Goal: Task Accomplishment & Management: Complete application form

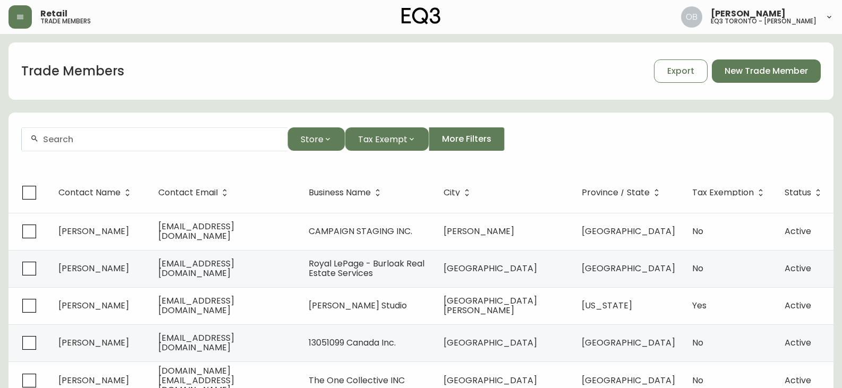
click at [162, 145] on div at bounding box center [155, 140] width 266 height 24
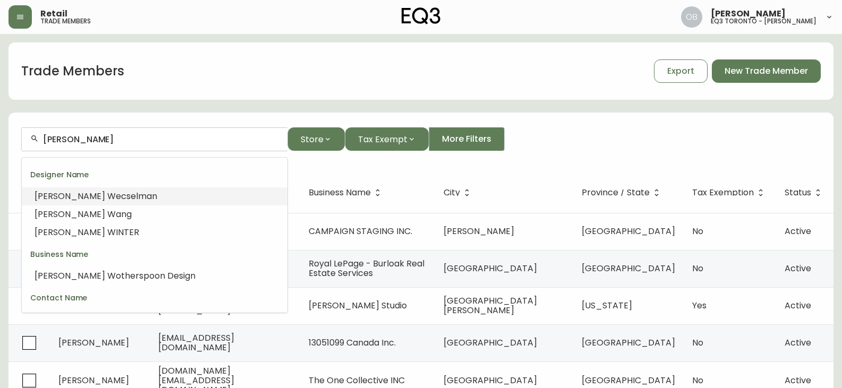
click at [167, 191] on li "[PERSON_NAME]" at bounding box center [155, 197] width 266 height 18
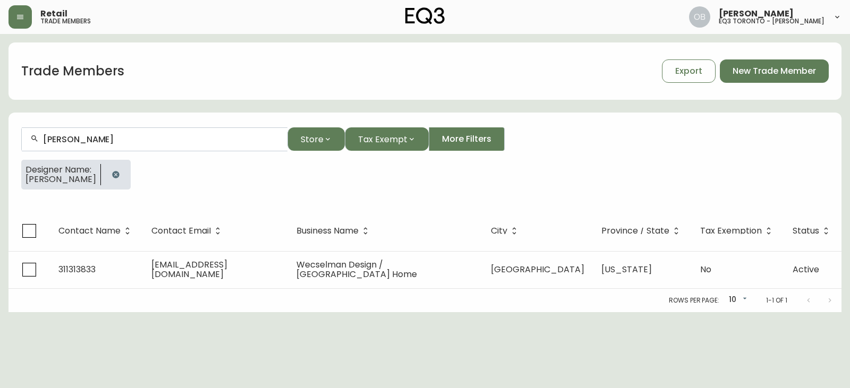
type input "[PERSON_NAME]"
click at [131, 167] on div at bounding box center [116, 175] width 30 height 30
click at [120, 172] on icon "button" at bounding box center [116, 175] width 9 height 9
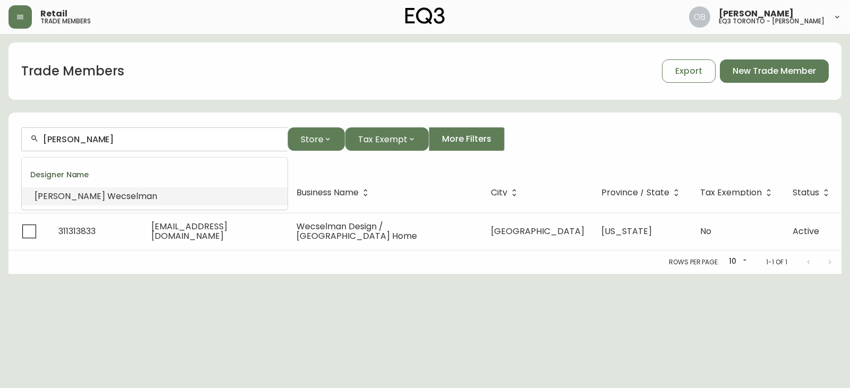
click at [146, 142] on input "[PERSON_NAME]" at bounding box center [161, 139] width 236 height 10
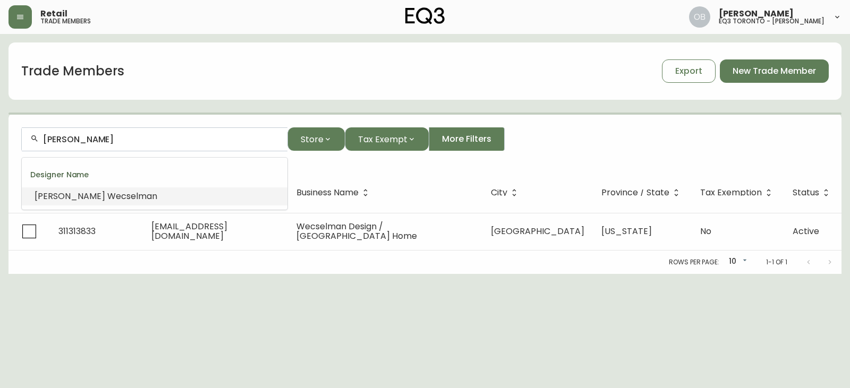
click at [145, 142] on input "[PERSON_NAME]" at bounding box center [161, 139] width 236 height 10
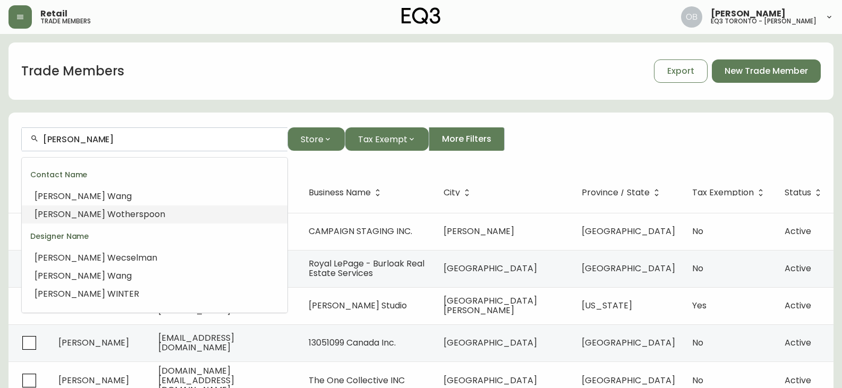
click at [116, 216] on span "otherspoon" at bounding box center [140, 214] width 49 height 12
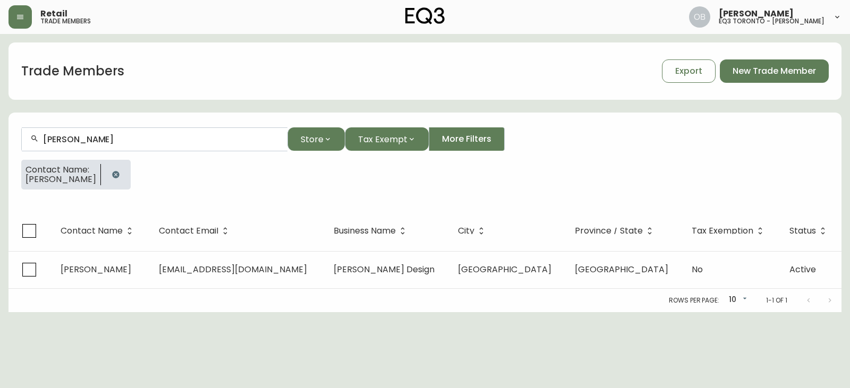
type input "[PERSON_NAME]"
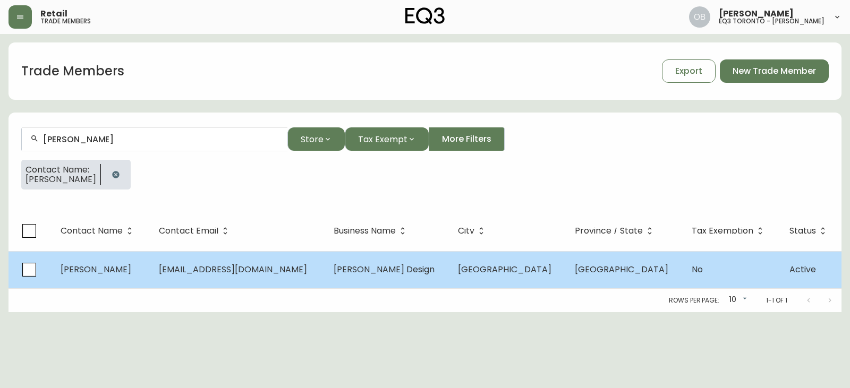
click at [325, 271] on td "[EMAIL_ADDRESS][DOMAIN_NAME]" at bounding box center [237, 269] width 175 height 37
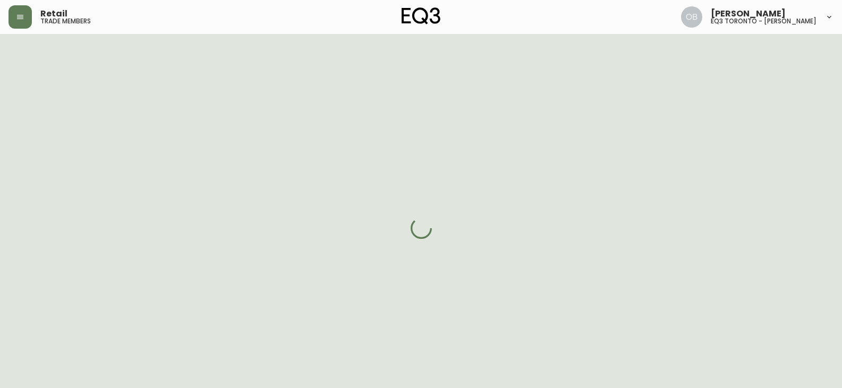
select select "ON"
select select "CA"
select select "CA_EN"
select select "Other"
select select "Interior Designer"
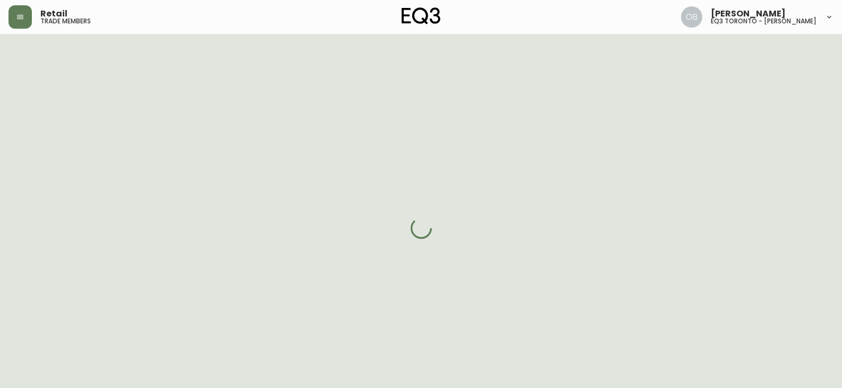
select select "false"
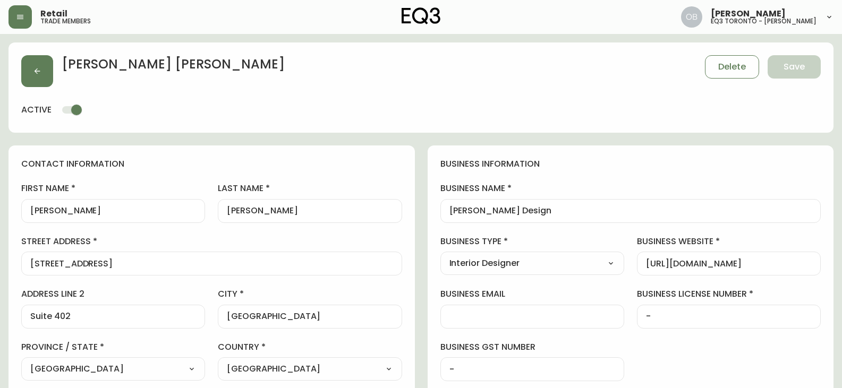
type input "EQ3 [GEOGRAPHIC_DATA] - [PERSON_NAME]"
select select "cjw10z96s008u6gs0ccm7hd19"
drag, startPoint x: 363, startPoint y: 220, endPoint x: 327, endPoint y: 226, distance: 36.6
drag, startPoint x: 146, startPoint y: 260, endPoint x: 49, endPoint y: 266, distance: 96.3
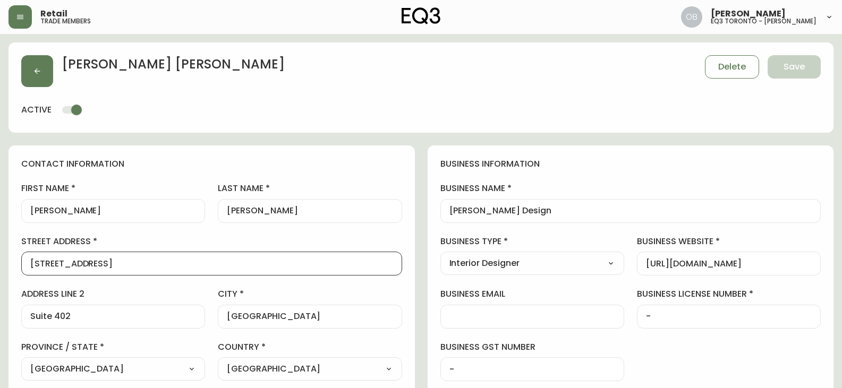
click at [49, 266] on input "[STREET_ADDRESS]" at bounding box center [211, 264] width 363 height 10
type input "1"
type input "[STREET_ADDRESS]"
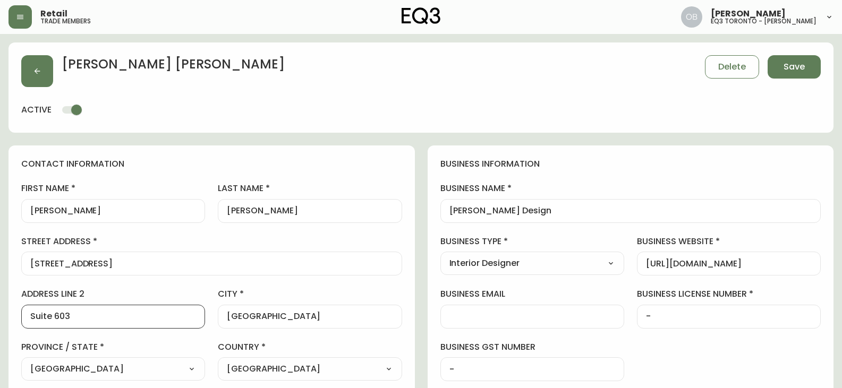
type input "Suite 603"
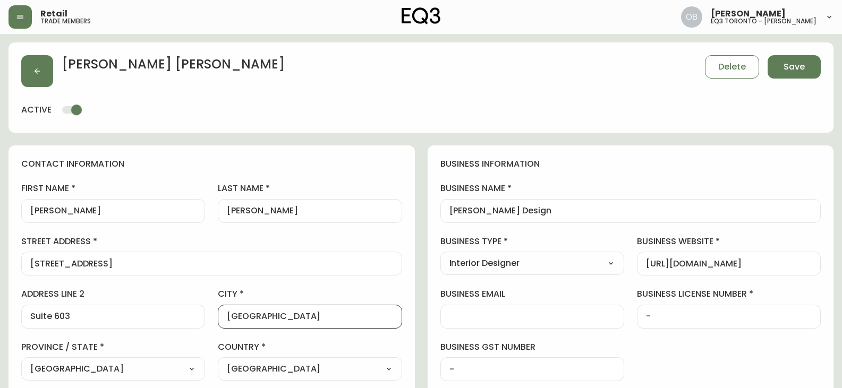
scroll to position [1, 0]
click at [231, 320] on input "[GEOGRAPHIC_DATA]" at bounding box center [310, 317] width 166 height 10
type input "[GEOGRAPHIC_DATA]"
click at [105, 315] on input "Suite 603" at bounding box center [113, 317] width 166 height 10
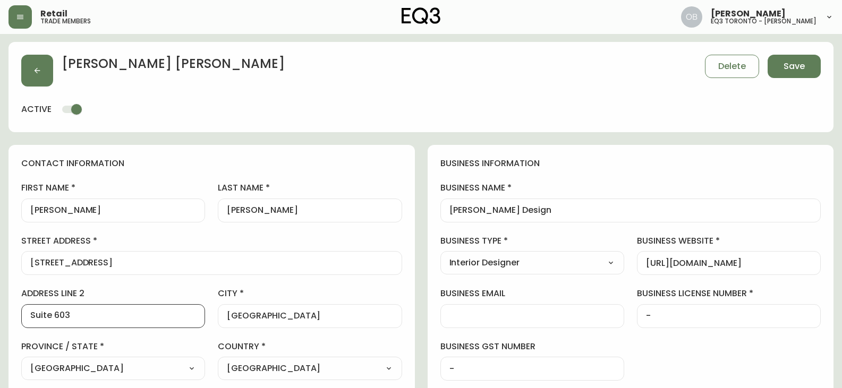
scroll to position [266, 0]
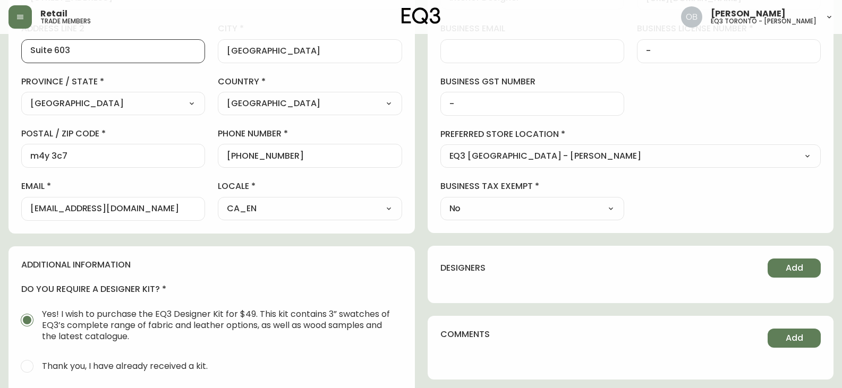
click at [132, 148] on div "m4y 3c7" at bounding box center [113, 156] width 184 height 24
click at [126, 150] on div "m4y 3c7" at bounding box center [113, 156] width 184 height 24
click at [61, 152] on input "m4y 3c7M4W 3X9" at bounding box center [113, 156] width 166 height 10
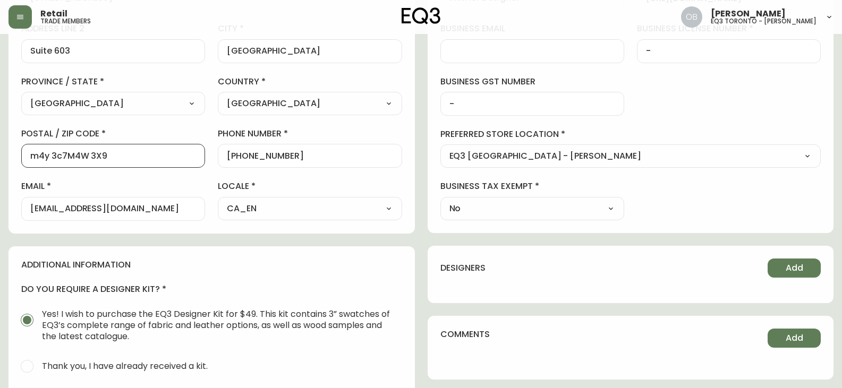
click at [64, 153] on input "m4y 3c7M4W 3X9" at bounding box center [113, 156] width 166 height 10
type input "M4W 3X9"
click at [105, 163] on div "M4W 3X9" at bounding box center [113, 156] width 184 height 24
click at [299, 154] on input "[PHONE_NUMBER]" at bounding box center [310, 156] width 166 height 10
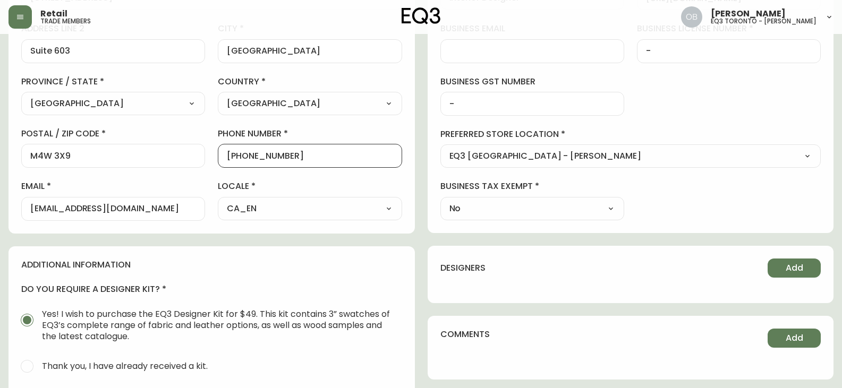
drag, startPoint x: 305, startPoint y: 153, endPoint x: 250, endPoint y: 158, distance: 55.5
click at [250, 158] on input "[PHONE_NUMBER]" at bounding box center [310, 156] width 166 height 10
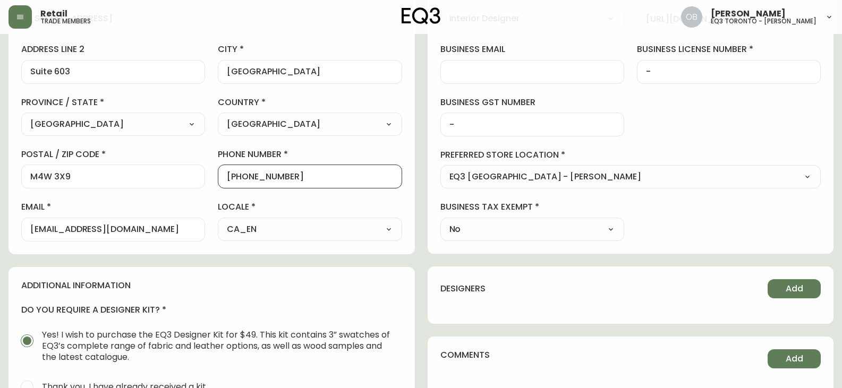
scroll to position [213, 0]
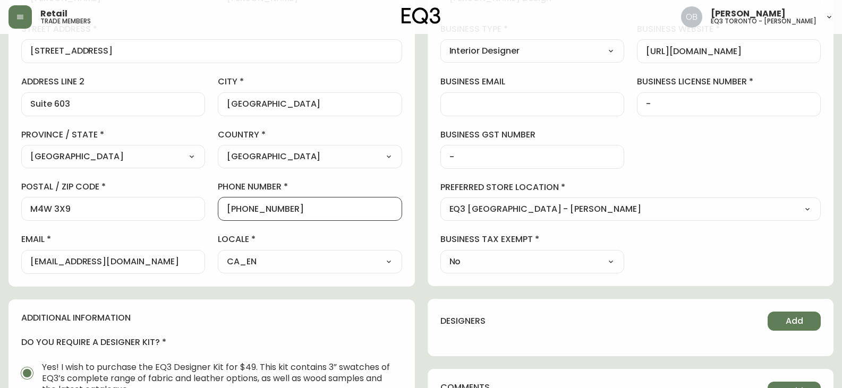
type input "[PHONE_NUMBER]"
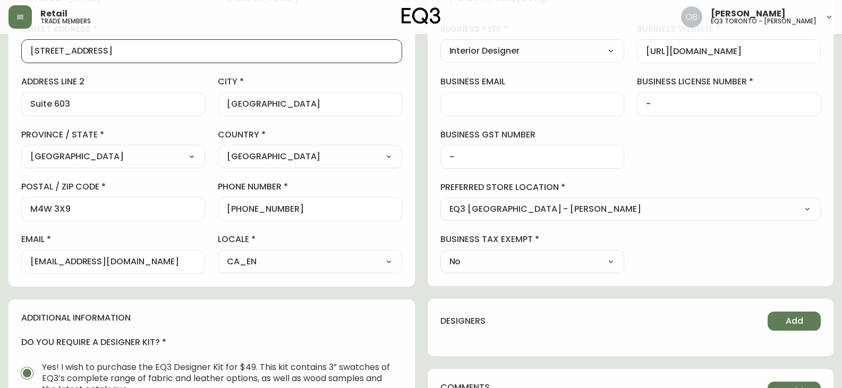
scroll to position [0, 0]
drag, startPoint x: 137, startPoint y: 52, endPoint x: 0, endPoint y: 52, distance: 136.5
click at [0, 52] on main "[PERSON_NAME] Delete Save active contact information first name [PERSON_NAME] l…" at bounding box center [421, 251] width 842 height 860
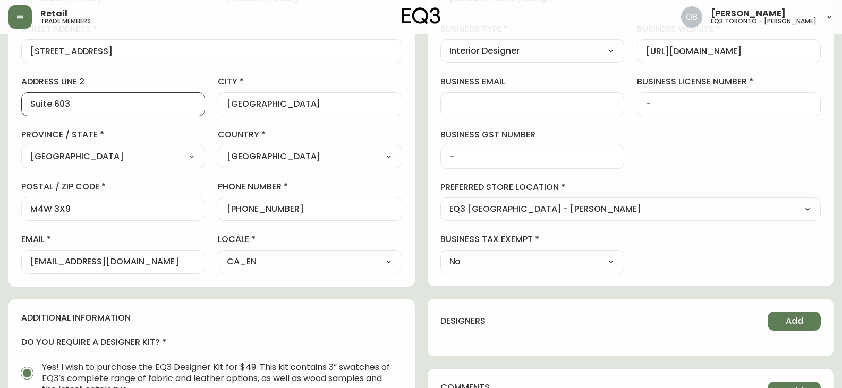
click at [0, 107] on main "[PERSON_NAME] Delete Save active contact information first name [PERSON_NAME] l…" at bounding box center [421, 251] width 842 height 860
drag, startPoint x: 129, startPoint y: 207, endPoint x: 0, endPoint y: 217, distance: 129.0
click at [0, 217] on main "[PERSON_NAME] Delete Save active contact information first name [PERSON_NAME] l…" at bounding box center [421, 251] width 842 height 860
drag, startPoint x: 299, startPoint y: 218, endPoint x: 235, endPoint y: 212, distance: 64.0
click at [236, 213] on div "[PHONE_NUMBER]" at bounding box center [310, 209] width 184 height 24
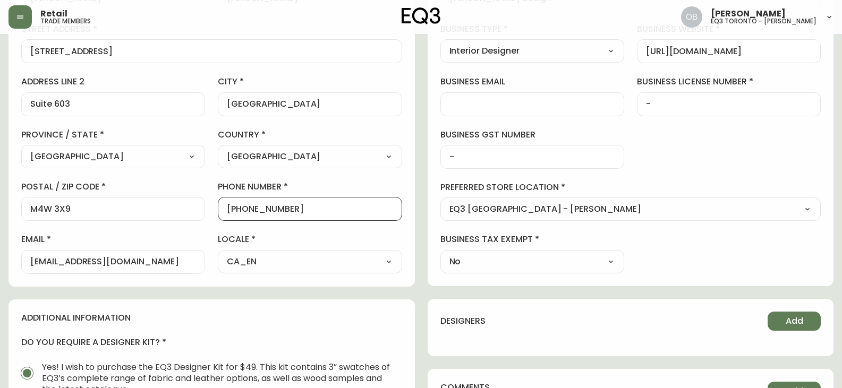
drag, startPoint x: 234, startPoint y: 210, endPoint x: 316, endPoint y: 209, distance: 81.8
click at [316, 209] on input "[PHONE_NUMBER]" at bounding box center [310, 209] width 166 height 10
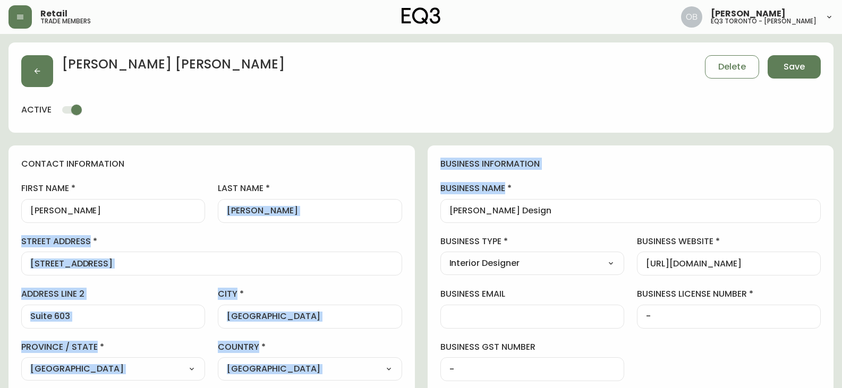
drag, startPoint x: 593, startPoint y: 203, endPoint x: 421, endPoint y: 220, distance: 173.0
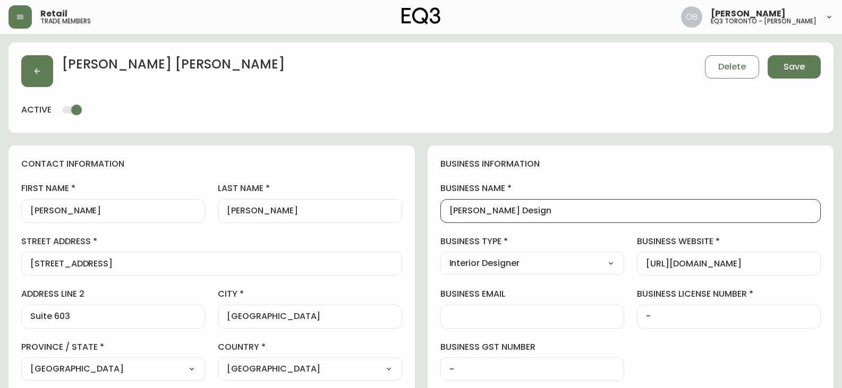
click at [600, 210] on input "[PERSON_NAME] Design" at bounding box center [630, 211] width 363 height 10
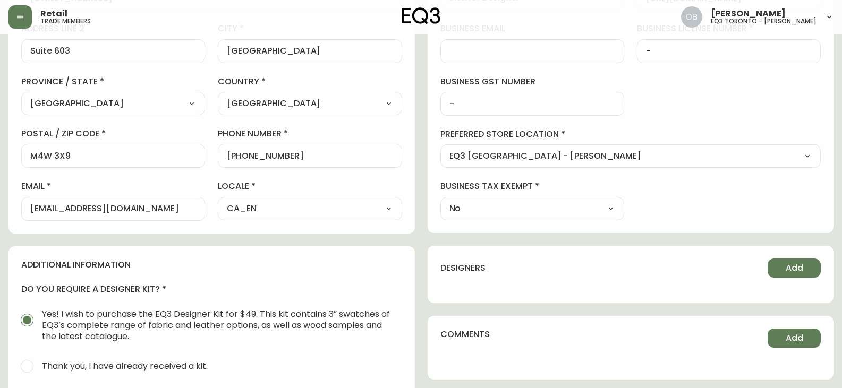
scroll to position [106, 0]
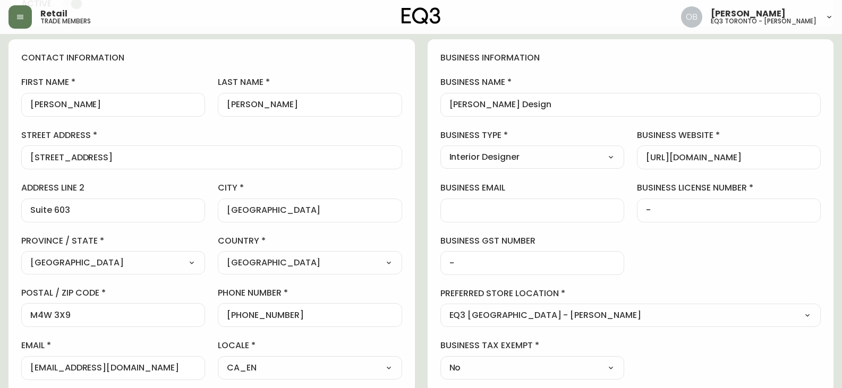
drag, startPoint x: 138, startPoint y: 158, endPoint x: 0, endPoint y: 160, distance: 138.2
click at [0, 160] on main "[PERSON_NAME] Delete Save active contact information first name [PERSON_NAME] l…" at bounding box center [421, 358] width 842 height 860
drag, startPoint x: 41, startPoint y: 216, endPoint x: 3, endPoint y: 214, distance: 38.3
click at [3, 214] on main "[PERSON_NAME] Delete Save active contact information first name [PERSON_NAME] l…" at bounding box center [421, 358] width 842 height 860
drag, startPoint x: 116, startPoint y: 313, endPoint x: 26, endPoint y: 317, distance: 89.9
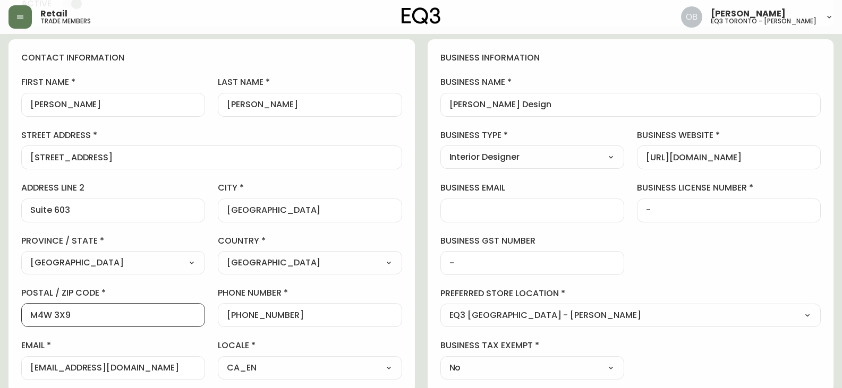
click at [26, 317] on div "M4W 3X9" at bounding box center [113, 315] width 184 height 24
drag, startPoint x: 312, startPoint y: 313, endPoint x: 236, endPoint y: 314, distance: 76.0
click at [236, 314] on input "[PHONE_NUMBER]" at bounding box center [310, 315] width 166 height 10
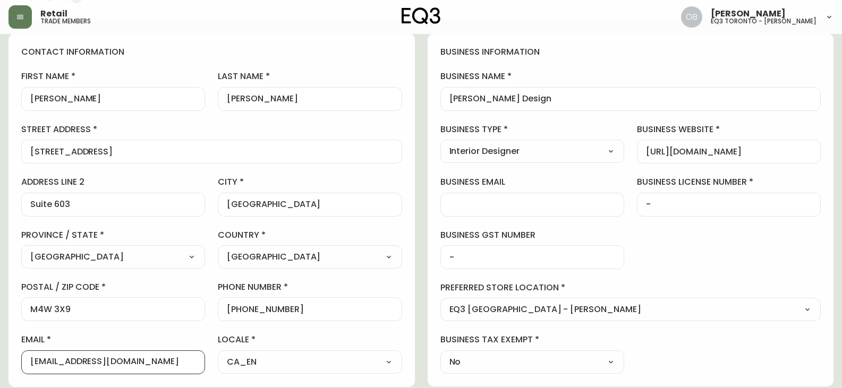
drag, startPoint x: 181, startPoint y: 371, endPoint x: 0, endPoint y: 378, distance: 181.3
click at [0, 378] on main "[PERSON_NAME] Delete Save active contact information first name [PERSON_NAME] l…" at bounding box center [421, 352] width 842 height 860
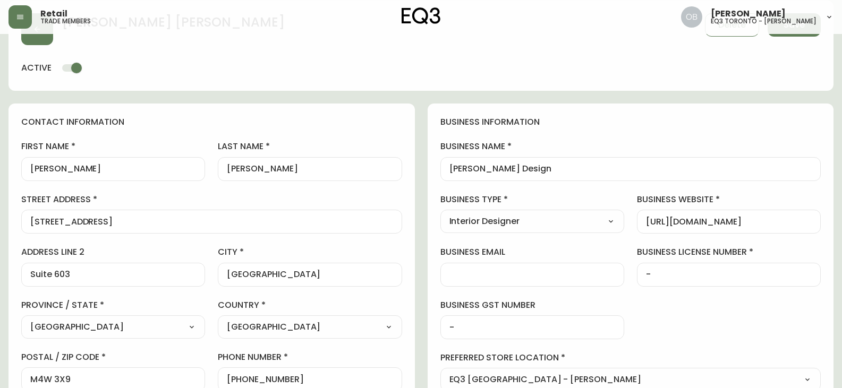
scroll to position [0, 0]
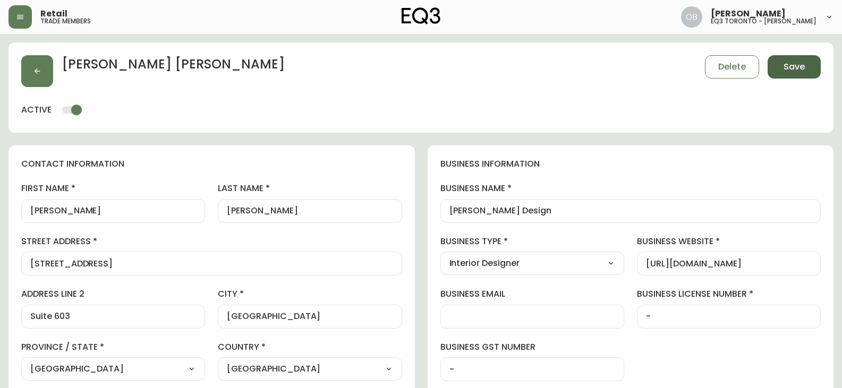
click at [777, 65] on button "Save" at bounding box center [794, 66] width 53 height 23
select select
type input "Other"
select select "Other"
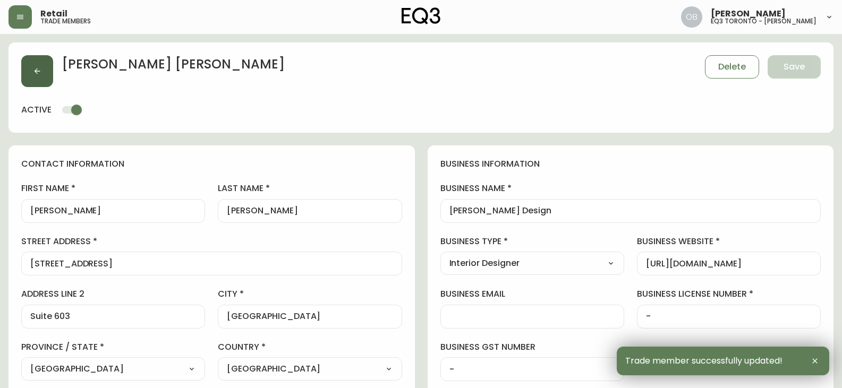
click at [39, 75] on button "button" at bounding box center [37, 71] width 32 height 32
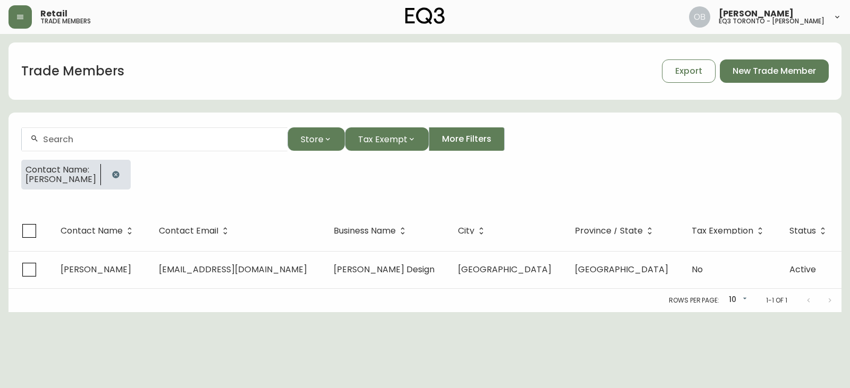
click at [126, 174] on button "button" at bounding box center [115, 174] width 21 height 21
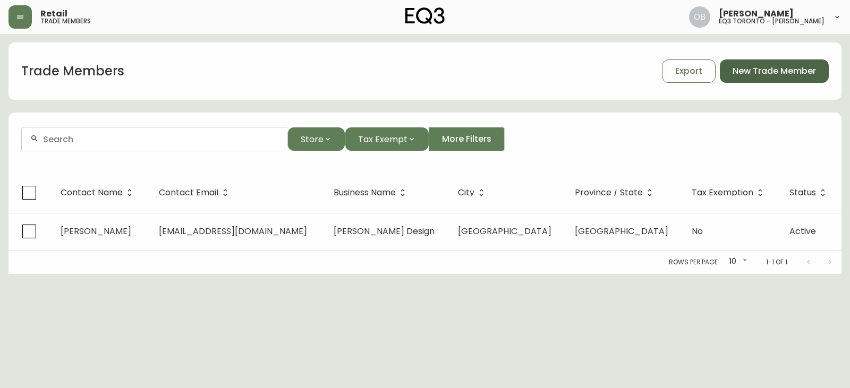
click at [750, 74] on span "New Trade Member" at bounding box center [774, 71] width 83 height 12
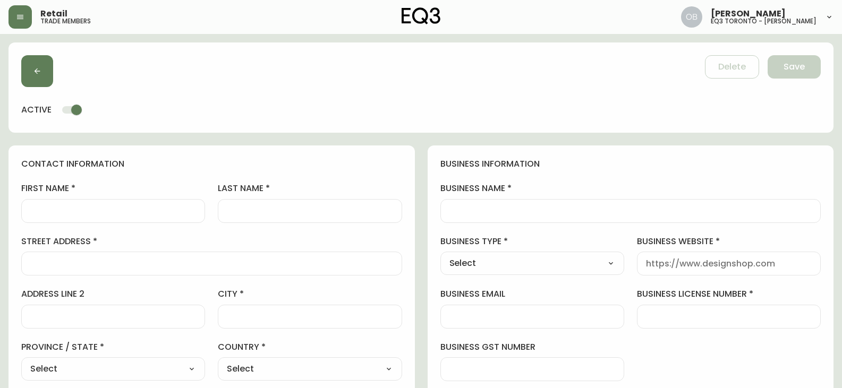
click at [627, 209] on input "business name" at bounding box center [630, 211] width 363 height 10
paste input "[PERSON_NAME] Architect"
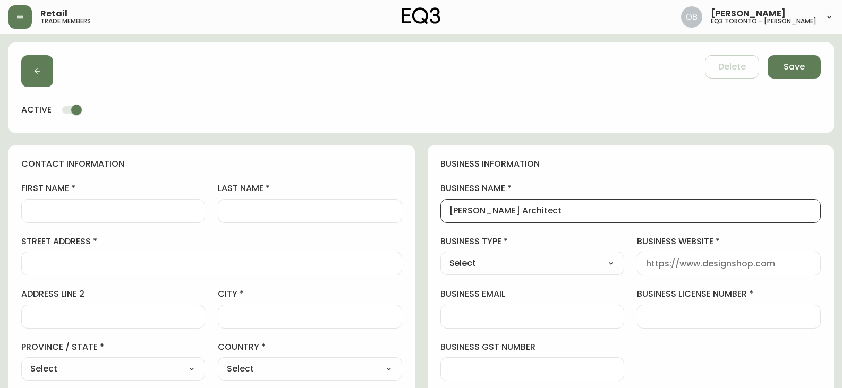
type input "[PERSON_NAME] Architect"
click at [77, 200] on div at bounding box center [113, 211] width 184 height 24
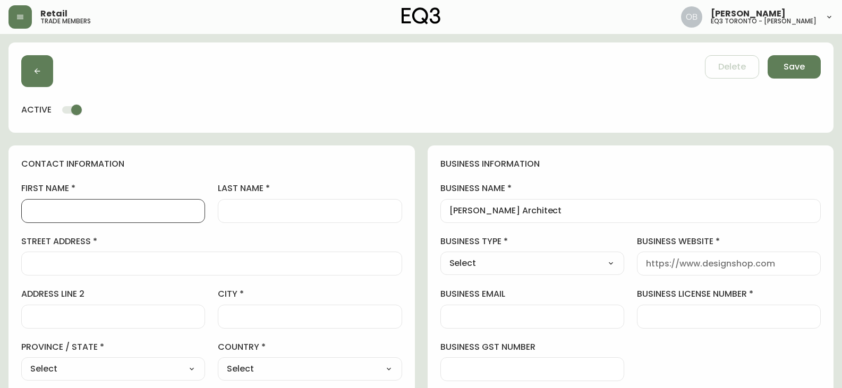
click at [77, 208] on input "first name" at bounding box center [113, 211] width 166 height 10
paste input "[PERSON_NAME]"
type input "[PERSON_NAME]"
click at [279, 219] on div at bounding box center [310, 211] width 184 height 24
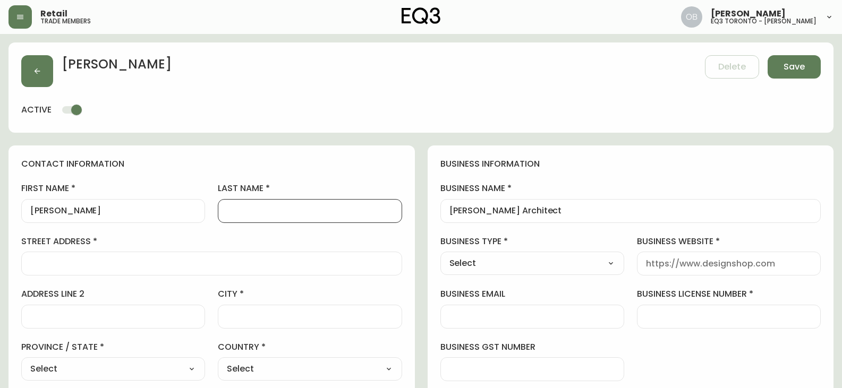
paste input "[PERSON_NAME]"
type input "[PERSON_NAME]"
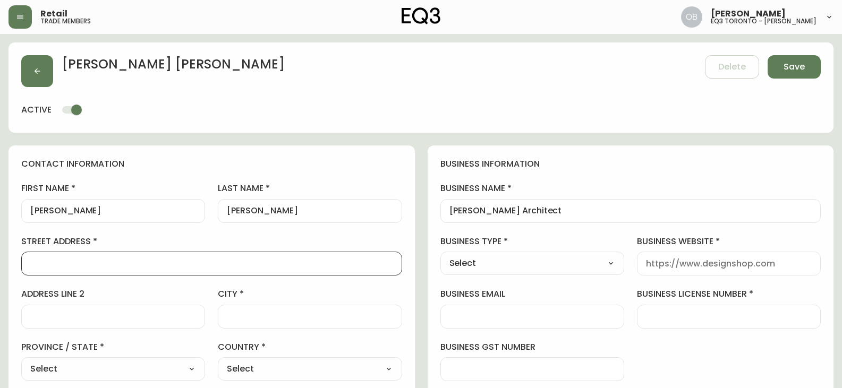
click at [107, 265] on input "street address" at bounding box center [211, 264] width 363 height 10
paste input "[STREET_ADDRESS]"
type input "[STREET_ADDRESS]"
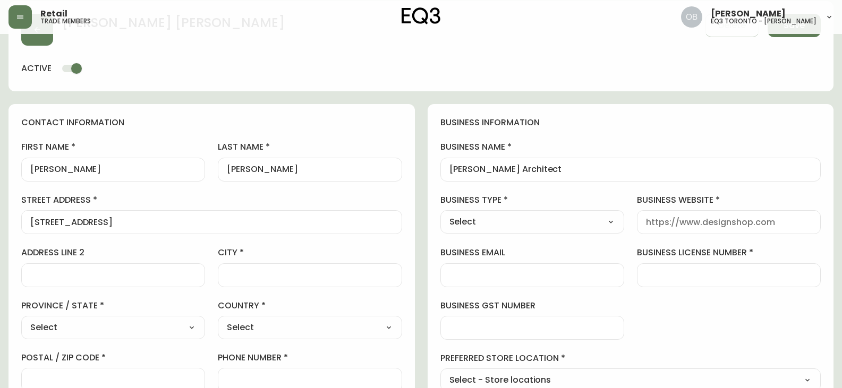
scroll to position [53, 0]
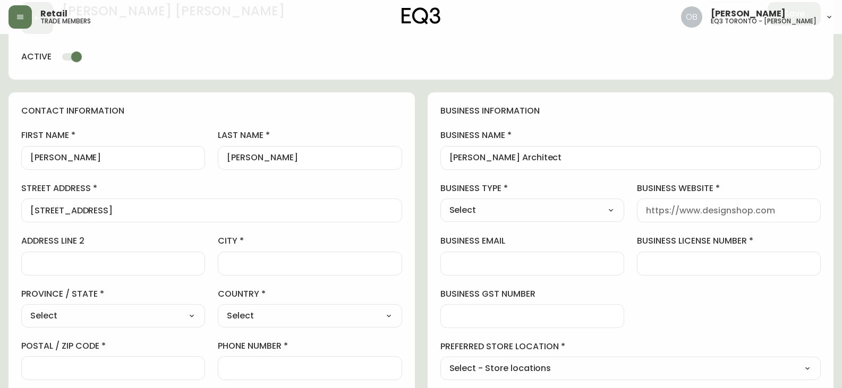
click at [49, 361] on div at bounding box center [113, 368] width 184 height 24
paste input "M6G 4A7"
type input "M6G 4A7"
click at [86, 327] on div "Select [GEOGRAPHIC_DATA] [GEOGRAPHIC_DATA] [GEOGRAPHIC_DATA] [GEOGRAPHIC_DATA] …" at bounding box center [113, 315] width 184 height 23
drag, startPoint x: 81, startPoint y: 320, endPoint x: 81, endPoint y: 309, distance: 10.6
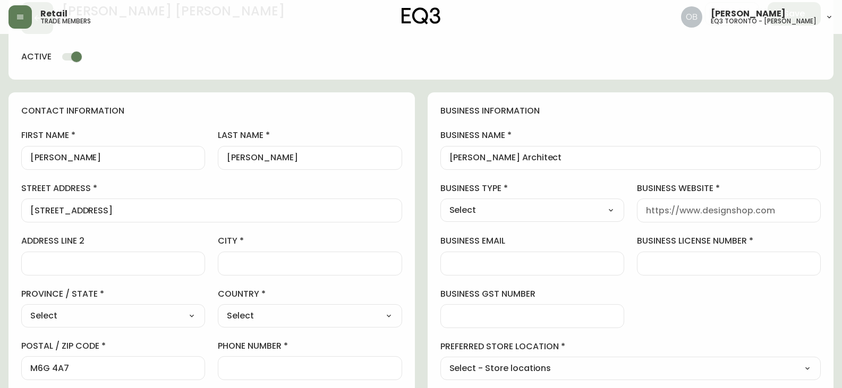
click at [81, 320] on select "Select [GEOGRAPHIC_DATA] [GEOGRAPHIC_DATA] [GEOGRAPHIC_DATA] [GEOGRAPHIC_DATA] …" at bounding box center [113, 316] width 184 height 16
select select "ON"
click at [21, 308] on select "Select [GEOGRAPHIC_DATA] [GEOGRAPHIC_DATA] [GEOGRAPHIC_DATA] [GEOGRAPHIC_DATA] …" at bounding box center [113, 316] width 184 height 16
type input "[GEOGRAPHIC_DATA]"
click at [238, 327] on div "Select [GEOGRAPHIC_DATA] [GEOGRAPHIC_DATA]" at bounding box center [310, 315] width 184 height 23
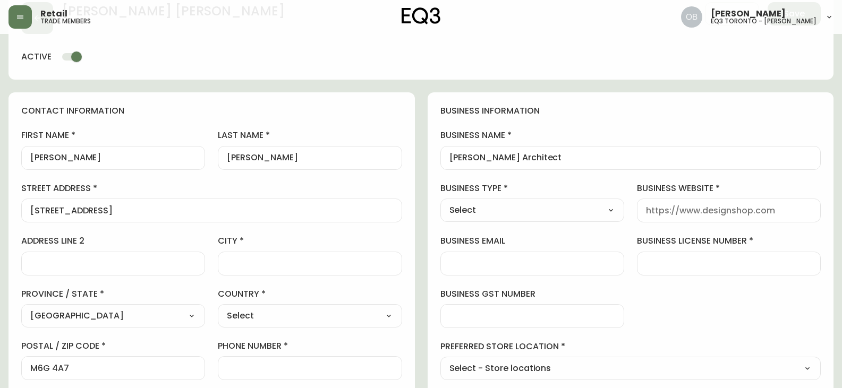
click at [244, 308] on div "Select [GEOGRAPHIC_DATA] [GEOGRAPHIC_DATA]" at bounding box center [310, 315] width 184 height 23
drag, startPoint x: 243, startPoint y: 328, endPoint x: 243, endPoint y: 315, distance: 13.3
click at [242, 328] on div "Select [GEOGRAPHIC_DATA] [GEOGRAPHIC_DATA]" at bounding box center [310, 315] width 184 height 23
click at [243, 313] on select "Select [GEOGRAPHIC_DATA] [GEOGRAPHIC_DATA]" at bounding box center [310, 316] width 184 height 16
select select "CA"
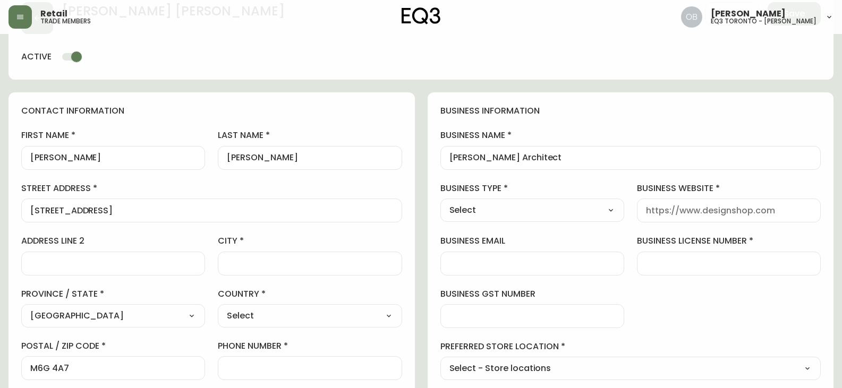
click at [218, 308] on select "Select [GEOGRAPHIC_DATA] [GEOGRAPHIC_DATA]" at bounding box center [310, 316] width 184 height 16
type input "[GEOGRAPHIC_DATA]"
click at [271, 268] on input "city" at bounding box center [310, 264] width 166 height 10
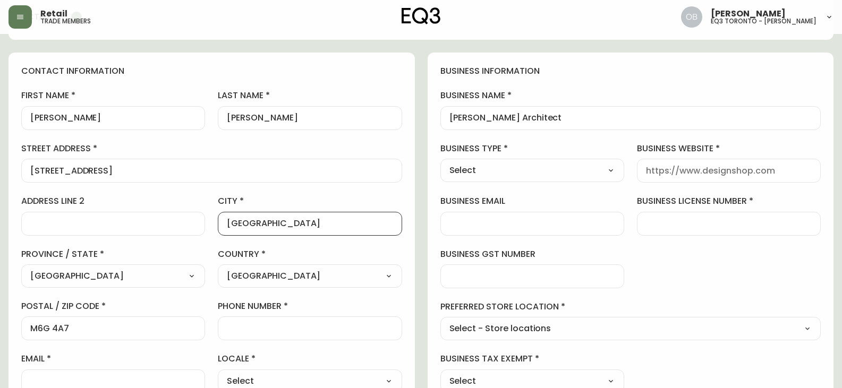
scroll to position [159, 0]
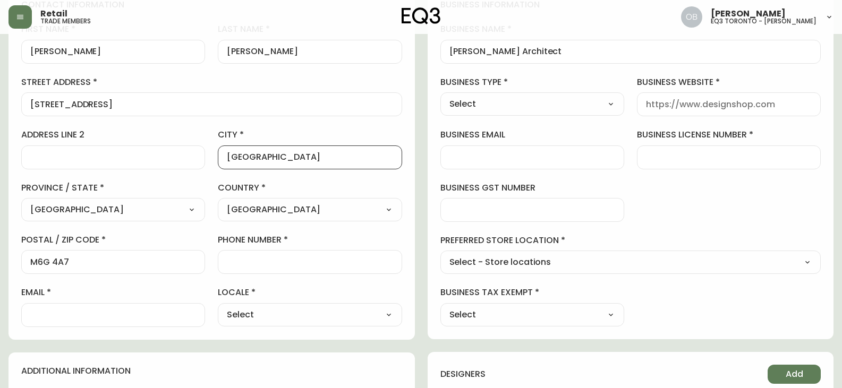
type input "[GEOGRAPHIC_DATA]"
drag, startPoint x: 690, startPoint y: 161, endPoint x: 695, endPoint y: 165, distance: 6.4
click at [690, 161] on input "business license number" at bounding box center [729, 157] width 166 height 10
paste input "[DOMAIN_NAME]"
type input "[DOMAIN_NAME]"
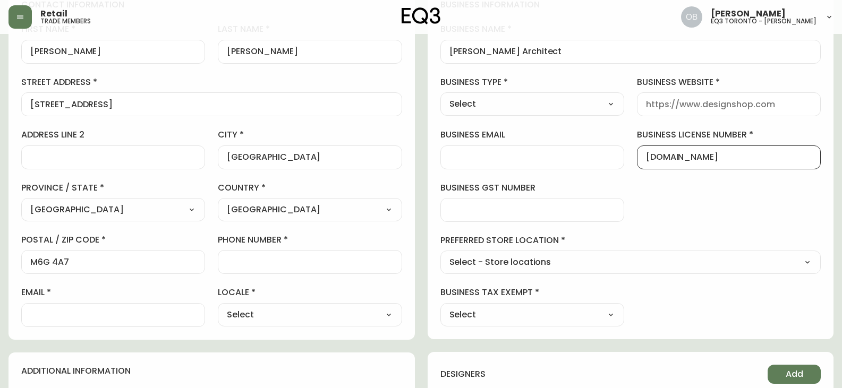
click at [700, 97] on div at bounding box center [729, 104] width 184 height 24
paste input "[DOMAIN_NAME]"
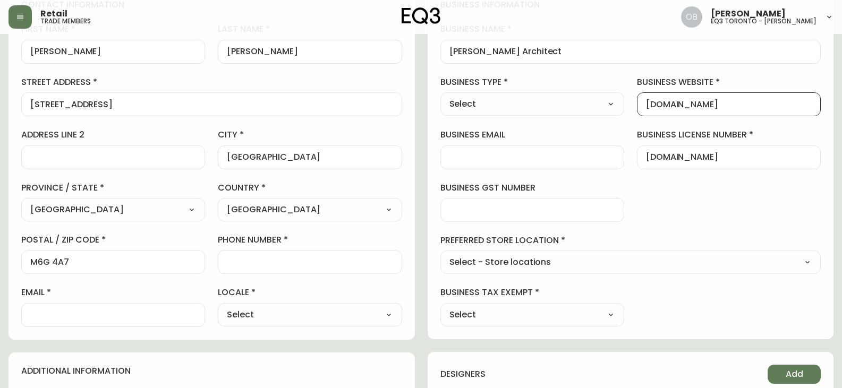
type input "[DOMAIN_NAME]"
drag, startPoint x: 650, startPoint y: 160, endPoint x: 529, endPoint y: 169, distance: 122.0
click at [529, 169] on div "business information business name [PERSON_NAME] Architect business type Select…" at bounding box center [631, 162] width 406 height 353
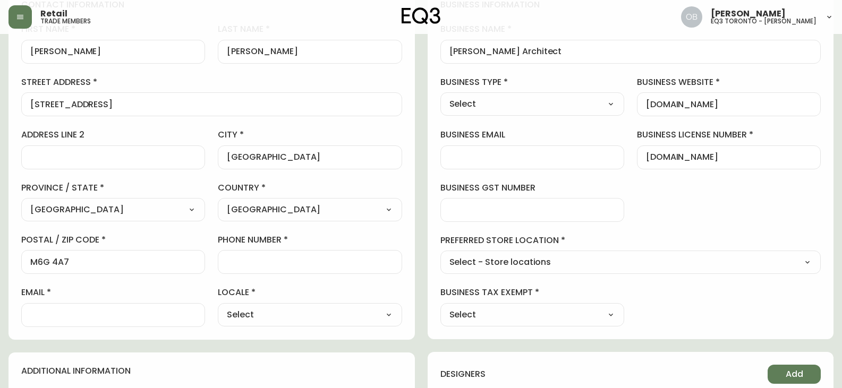
click at [770, 158] on input "[DOMAIN_NAME]" at bounding box center [729, 157] width 166 height 10
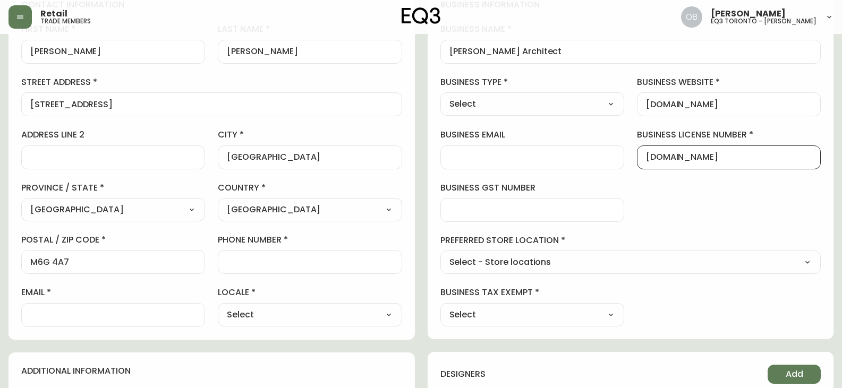
paste input "1000075862"
type input "1000075862"
click at [269, 267] on input "phone number" at bounding box center [310, 262] width 166 height 10
paste input "[PHONE_NUMBER]"
type input "[PHONE_NUMBER]"
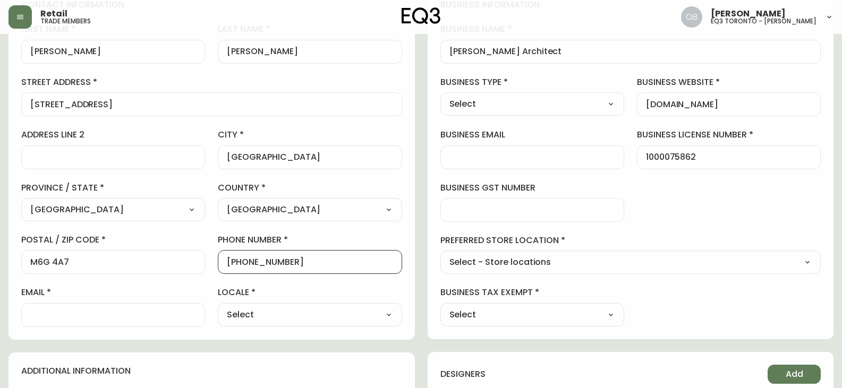
click at [252, 307] on select "Select CA_EN [GEOGRAPHIC_DATA] US_EN" at bounding box center [310, 315] width 184 height 16
select select "CA_EN"
click at [218, 307] on select "Select CA_EN [GEOGRAPHIC_DATA] US_EN" at bounding box center [310, 315] width 184 height 16
type input "CA_EN"
drag, startPoint x: 653, startPoint y: 269, endPoint x: 462, endPoint y: 291, distance: 192.4
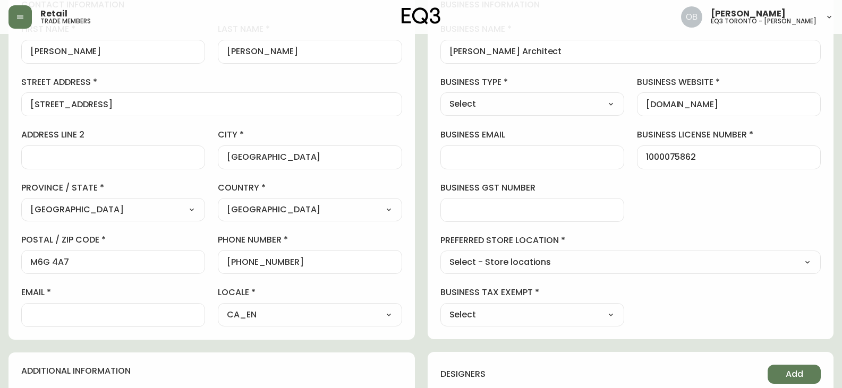
click at [653, 269] on select "Select - Store locations EQ3 [GEOGRAPHIC_DATA] EQ3 [GEOGRAPHIC_DATA] [GEOGRAPHI…" at bounding box center [630, 263] width 381 height 16
select select "cjw10z96s008u6gs0ccm7hd19"
click at [440, 255] on select "Select - Store locations EQ3 [GEOGRAPHIC_DATA] EQ3 [GEOGRAPHIC_DATA] [GEOGRAPHI…" at bounding box center [630, 263] width 381 height 16
type input "EQ3 [GEOGRAPHIC_DATA] - [PERSON_NAME]"
click at [547, 308] on select "Select Yes No" at bounding box center [532, 315] width 184 height 16
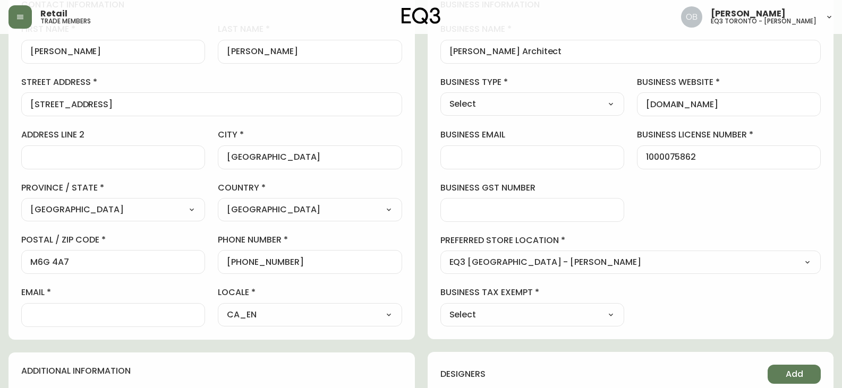
select select "false"
click at [440, 307] on select "Select Yes No" at bounding box center [532, 315] width 184 height 16
type input "No"
click at [60, 304] on div at bounding box center [113, 315] width 184 height 24
paste input "[PERSON_NAME][EMAIL_ADDRESS][PERSON_NAME][DOMAIN_NAME]"
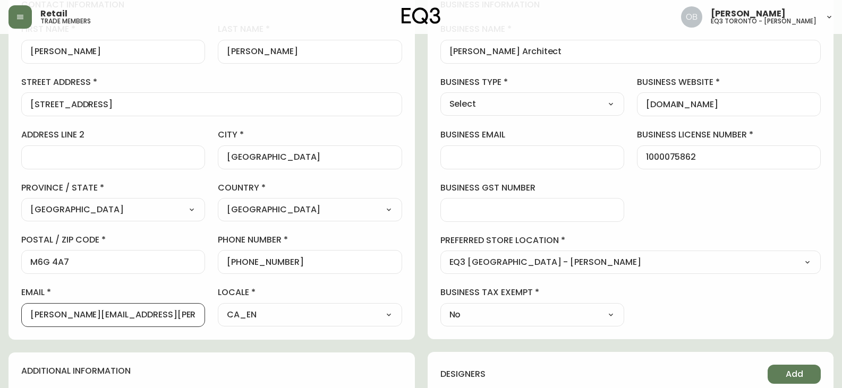
type input "[PERSON_NAME][EMAIL_ADDRESS][PERSON_NAME][DOMAIN_NAME]"
click at [429, 210] on div "business information business name [PERSON_NAME] Architect business type Select…" at bounding box center [631, 162] width 406 height 353
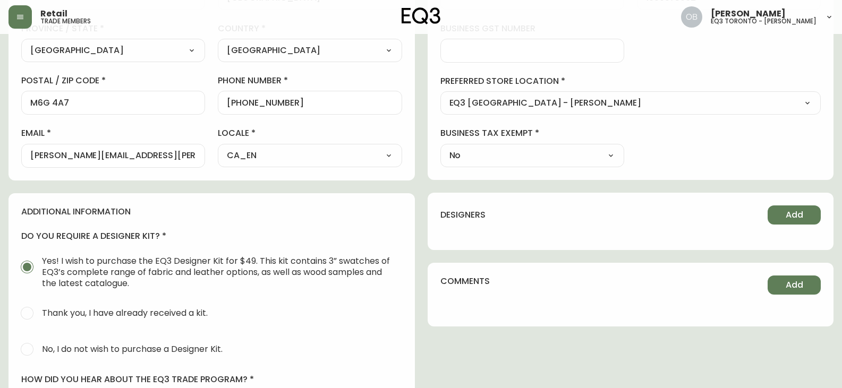
scroll to position [159, 0]
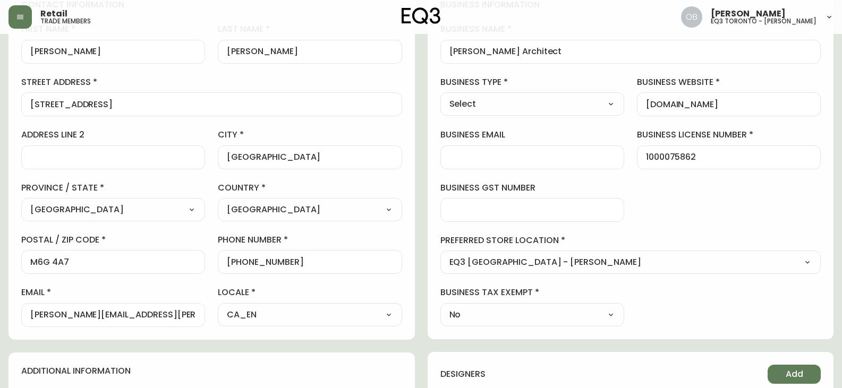
click at [543, 104] on select "Select Interior Designer Architect Home Builder Contractor Real Estate Agent Ho…" at bounding box center [532, 104] width 184 height 16
select select "Architect"
click at [440, 96] on select "Select Interior Designer Architect Home Builder Contractor Real Estate Agent Ho…" at bounding box center [532, 104] width 184 height 16
type input "Architect"
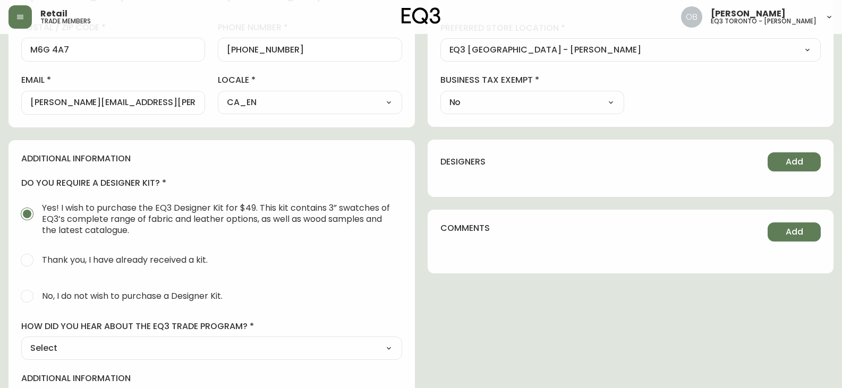
click at [36, 302] on input "No, I do not wish to purchase a Designer Kit." at bounding box center [26, 296] width 23 height 23
radio input "true"
radio input "false"
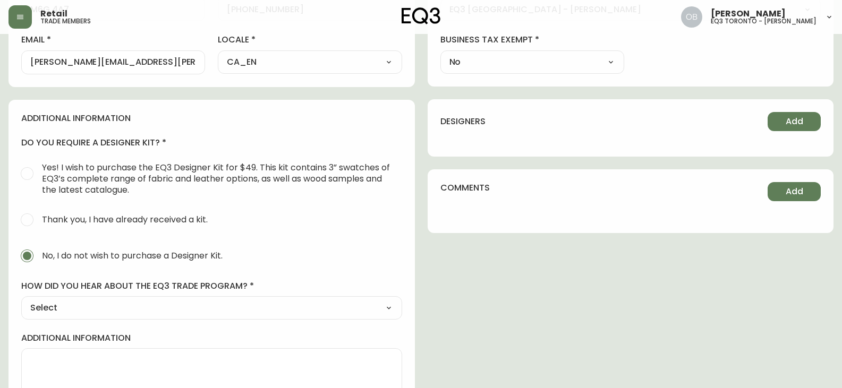
scroll to position [452, 0]
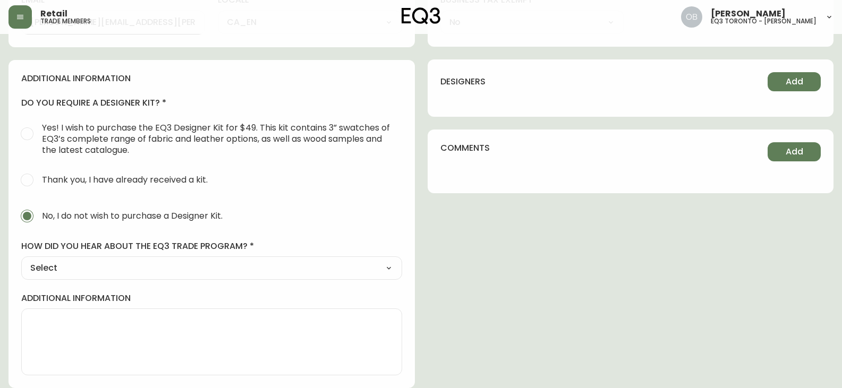
click at [56, 267] on select "Select Social Media Advertisement Trade Show Outreach from a Trade Rep Other" at bounding box center [211, 268] width 381 height 16
click at [71, 269] on select "Select Social Media Advertisement Trade Show Outreach from a Trade Rep Other" at bounding box center [211, 268] width 381 height 16
select select "Other"
click at [21, 260] on select "Select Social Media Advertisement Trade Show Outreach from a Trade Rep Other" at bounding box center [211, 268] width 381 height 16
type input "Other"
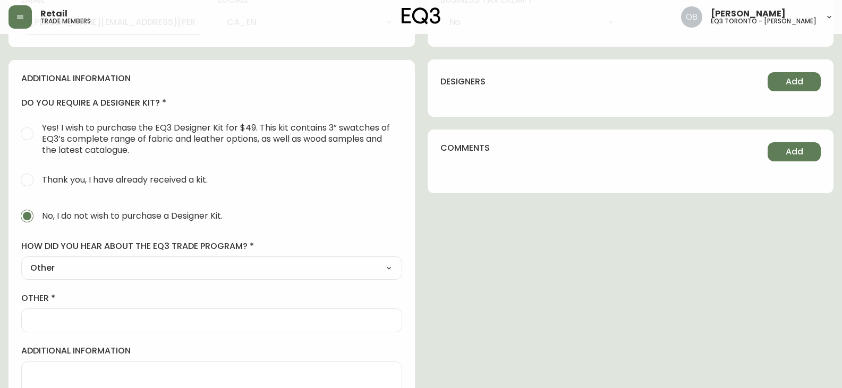
click at [74, 330] on div at bounding box center [211, 321] width 381 height 24
type input "Former Trade Member"
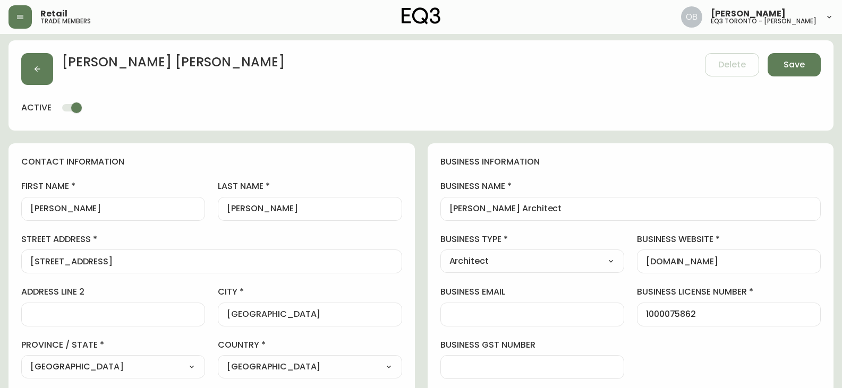
scroll to position [0, 0]
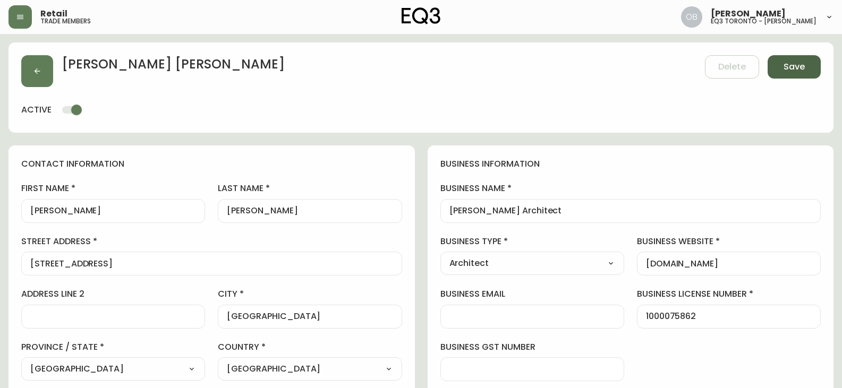
click at [788, 74] on button "Save" at bounding box center [794, 66] width 53 height 23
select select
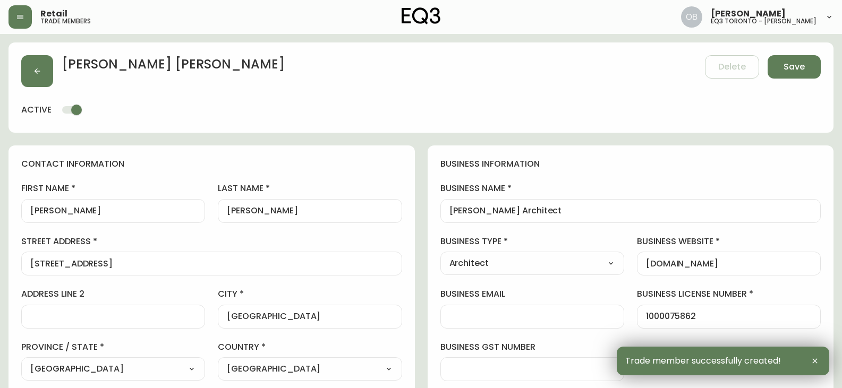
type input "[PHONE_NUMBER]"
type input "Other"
select select "Other"
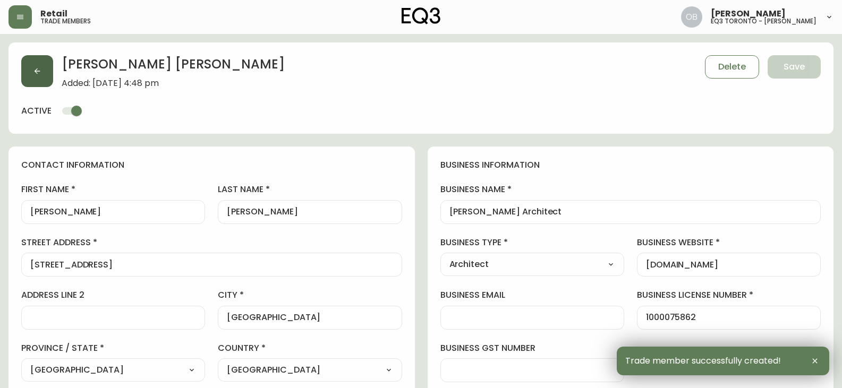
click at [40, 63] on button "button" at bounding box center [37, 71] width 32 height 32
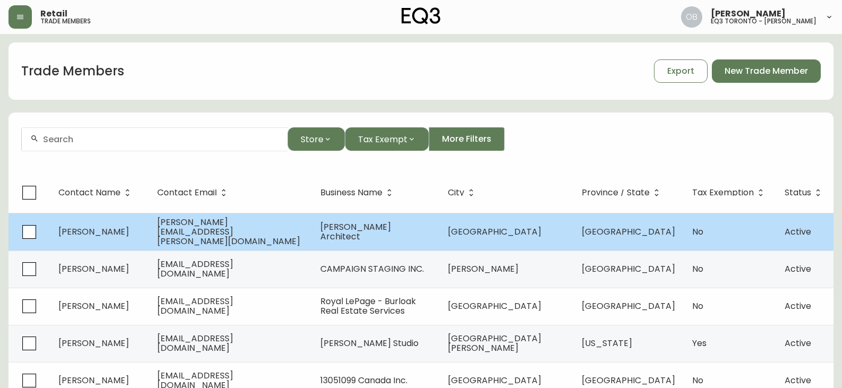
click at [100, 239] on td "[PERSON_NAME]" at bounding box center [99, 232] width 99 height 38
select select "ON"
select select "CA"
select select "CA_EN"
select select "Other"
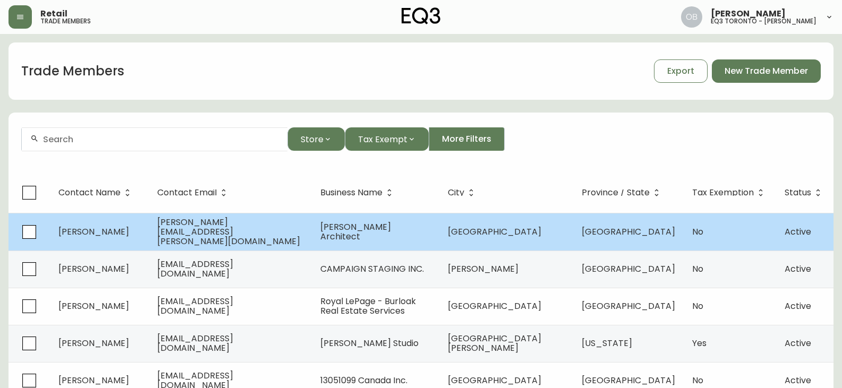
select select "Architect"
select select "false"
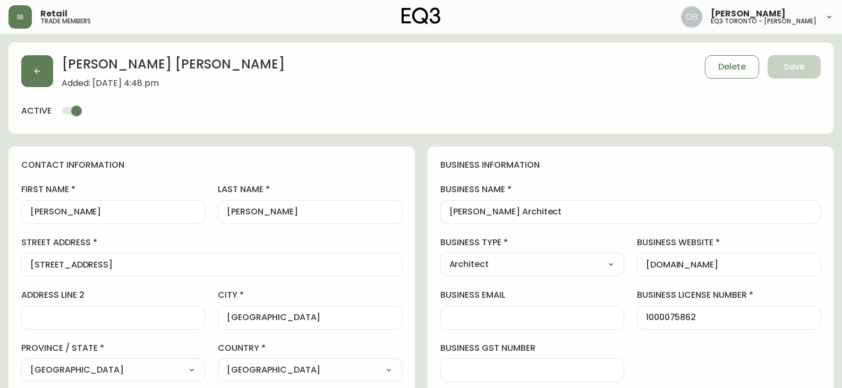
type input "EQ3 [GEOGRAPHIC_DATA] - [PERSON_NAME]"
select select "cjw10z96s008u6gs0ccm7hd19"
drag, startPoint x: 588, startPoint y: 211, endPoint x: 410, endPoint y: 213, distance: 178.0
drag, startPoint x: 176, startPoint y: 267, endPoint x: 0, endPoint y: 276, distance: 176.1
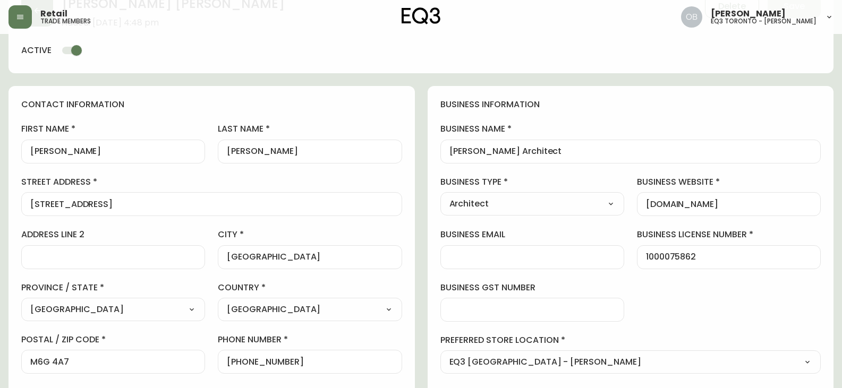
scroll to position [106, 0]
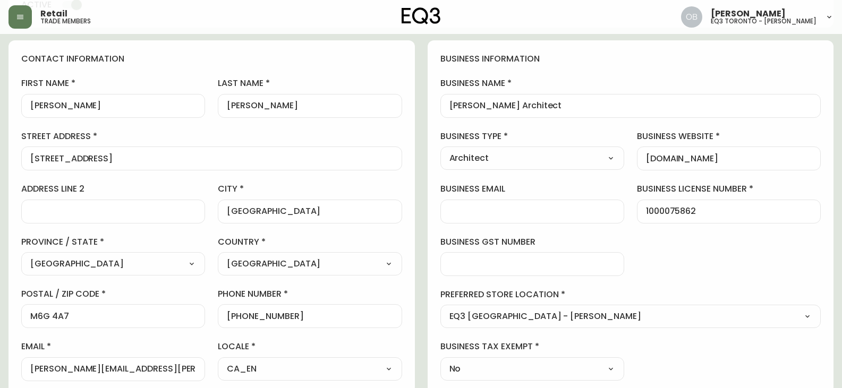
click at [0, 322] on main "[PERSON_NAME] Added: [DATE] 4:48 pm Delete Save active contact information firs…" at bounding box center [421, 358] width 842 height 861
click at [78, 330] on div "first name [PERSON_NAME] last name [PERSON_NAME][GEOGRAPHIC_DATA] address [GEOG…" at bounding box center [211, 229] width 381 height 303
drag, startPoint x: 70, startPoint y: 322, endPoint x: 15, endPoint y: 324, distance: 54.2
click at [15, 324] on div "contact information first name [PERSON_NAME] last name [PERSON_NAME][GEOGRAPHIC…" at bounding box center [212, 217] width 406 height 354
click at [73, 311] on input "M6G 4A7" at bounding box center [113, 316] width 166 height 10
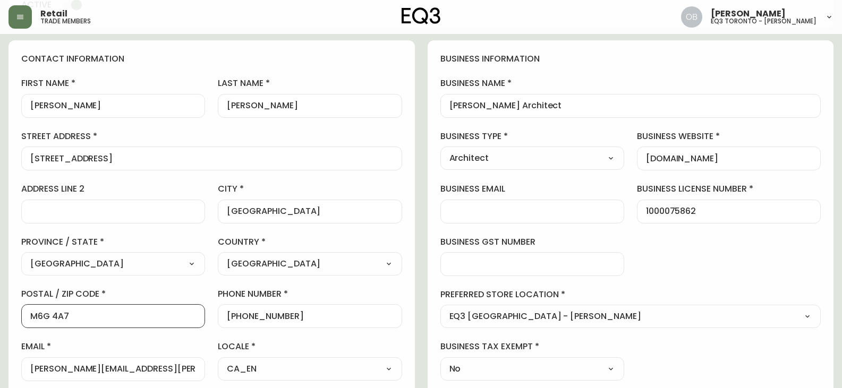
click at [73, 311] on input "M6G 4A7" at bounding box center [113, 316] width 166 height 10
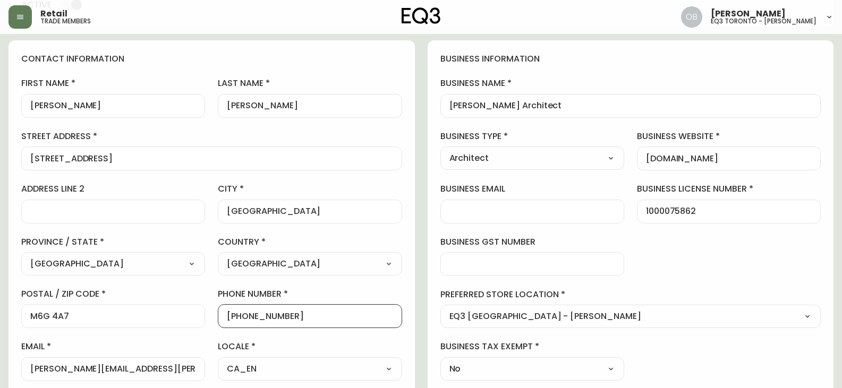
drag, startPoint x: 285, startPoint y: 315, endPoint x: 235, endPoint y: 313, distance: 49.4
click at [235, 313] on input "[PHONE_NUMBER]" at bounding box center [310, 316] width 166 height 10
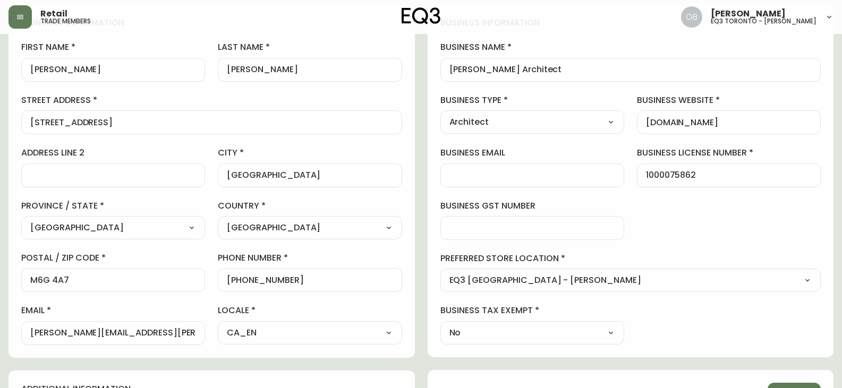
scroll to position [159, 0]
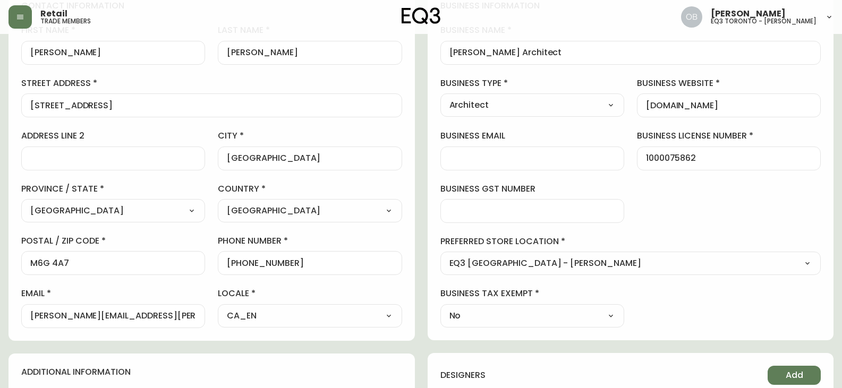
click at [181, 312] on input "[PERSON_NAME][EMAIL_ADDRESS][PERSON_NAME][DOMAIN_NAME]" at bounding box center [113, 316] width 166 height 10
drag, startPoint x: 194, startPoint y: 315, endPoint x: 7, endPoint y: 307, distance: 187.2
click at [12, 307] on div "contact information first name [PERSON_NAME] last name [PERSON_NAME][GEOGRAPHIC…" at bounding box center [212, 164] width 406 height 354
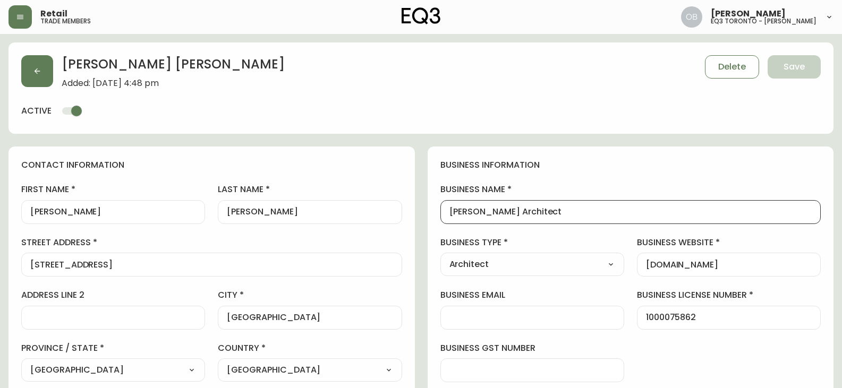
drag, startPoint x: 575, startPoint y: 217, endPoint x: 401, endPoint y: 218, distance: 174.3
click at [42, 77] on button "button" at bounding box center [37, 71] width 32 height 32
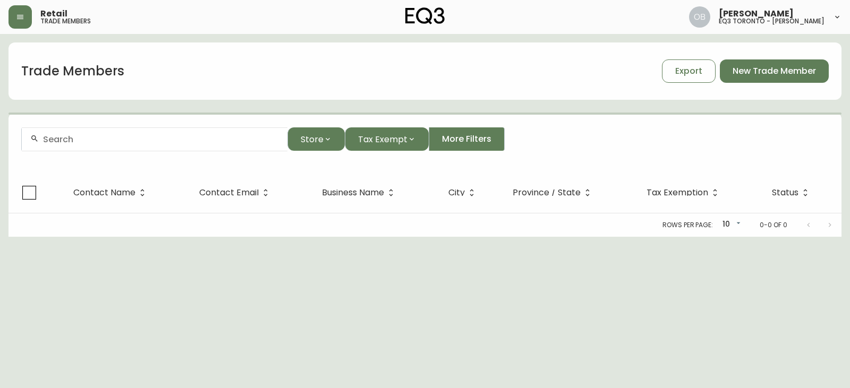
click at [139, 145] on div at bounding box center [155, 140] width 266 height 24
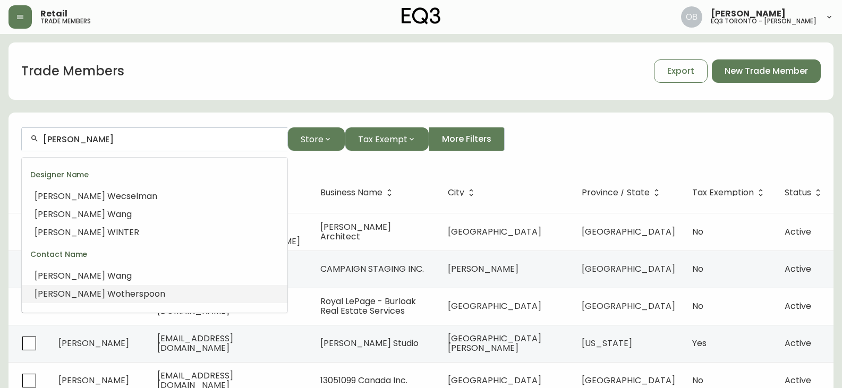
click at [101, 287] on li "[PERSON_NAME]" at bounding box center [155, 294] width 266 height 18
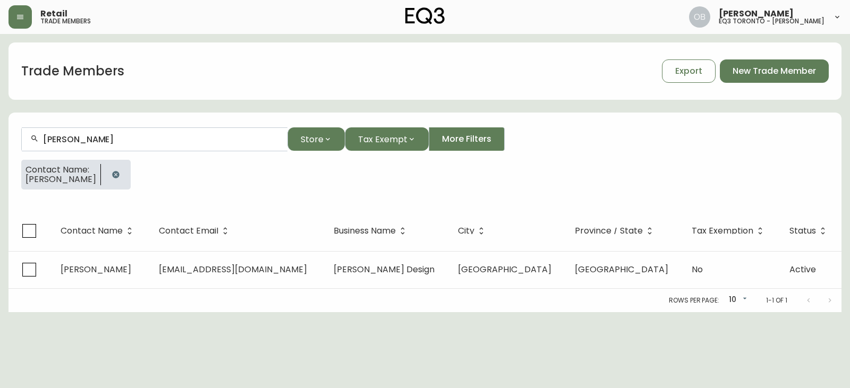
scroll to position [1, 0]
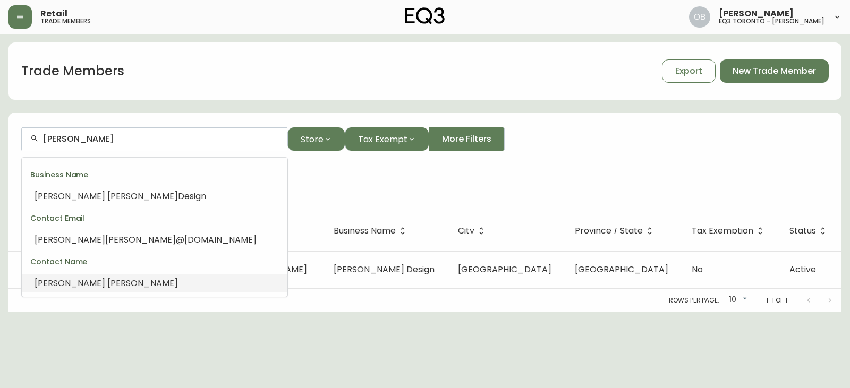
drag, startPoint x: 131, startPoint y: 140, endPoint x: 82, endPoint y: 148, distance: 50.0
click at [82, 148] on div "[PERSON_NAME]" at bounding box center [155, 140] width 266 height 24
type input "[PERSON_NAME]"
